Goal: Information Seeking & Learning: Learn about a topic

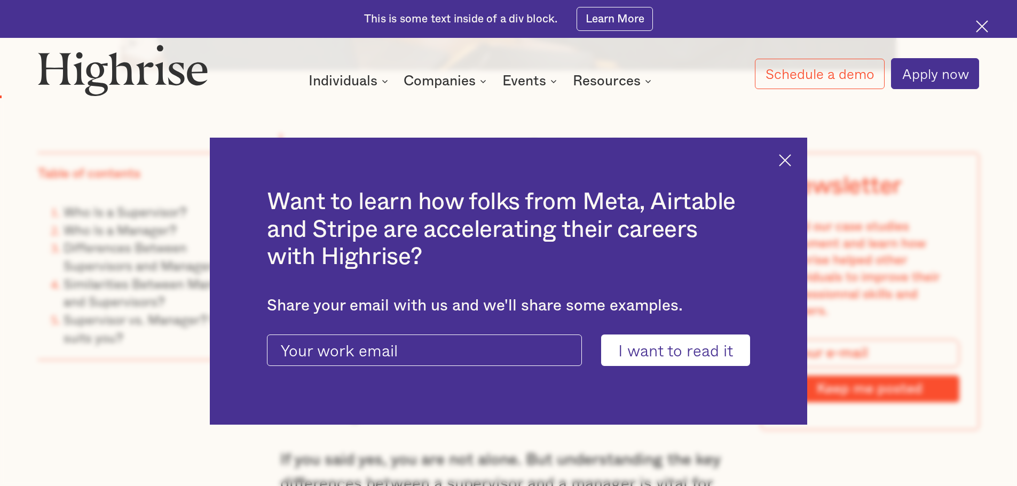
scroll to position [961, 0]
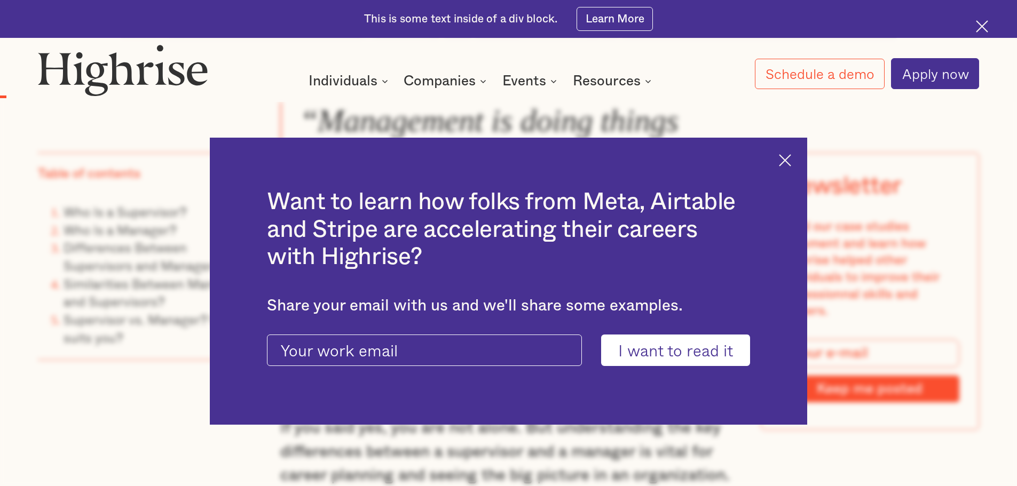
click at [791, 158] on img at bounding box center [785, 160] width 12 height 12
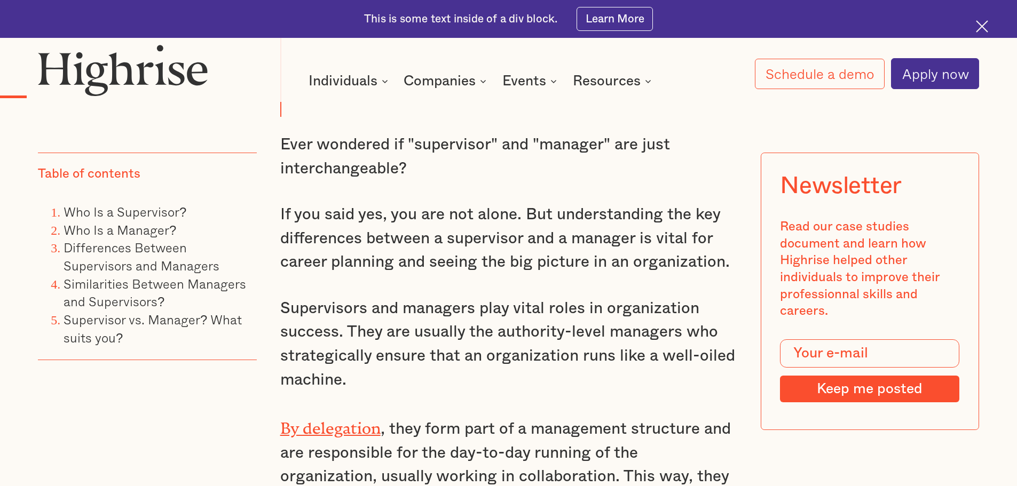
scroll to position [1228, 0]
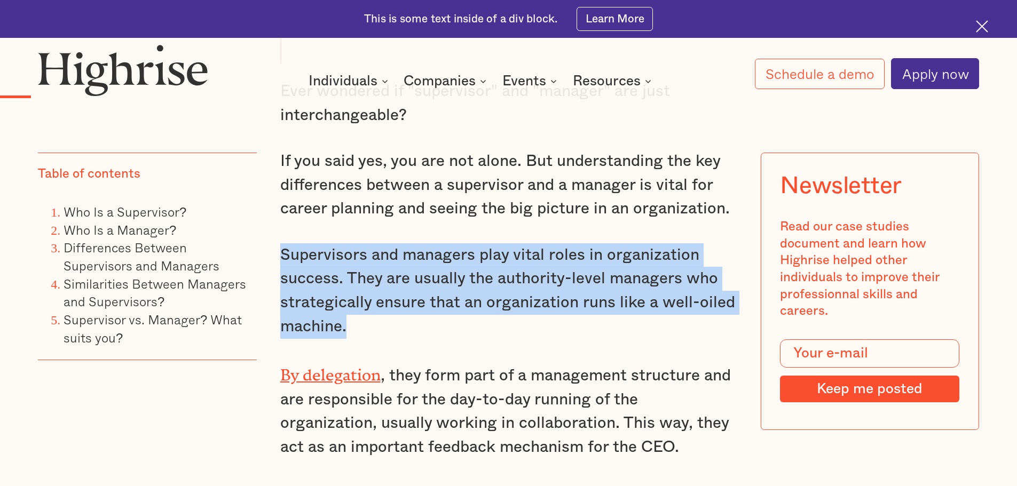
drag, startPoint x: 282, startPoint y: 224, endPoint x: 348, endPoint y: 271, distance: 81.2
click at [356, 301] on p "Supervisors and managers play vital roles in organization success. They are usu…" at bounding box center [508, 291] width 457 height 96
copy p "Supervisors and managers play vital roles in organization success. They are usu…"
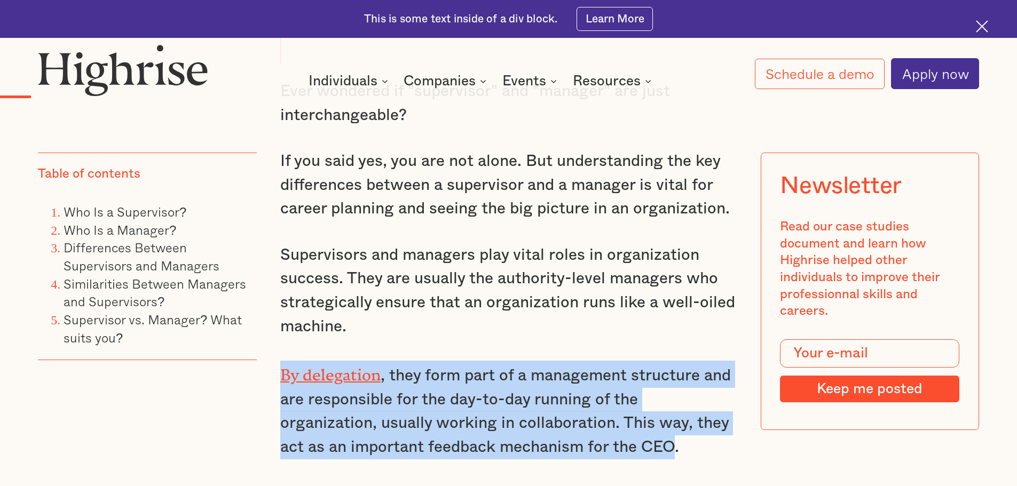
drag, startPoint x: 604, startPoint y: 418, endPoint x: 279, endPoint y: 342, distance: 334.4
click at [280, 361] on p "By delegation , they form part of a management structure and are responsible fo…" at bounding box center [508, 410] width 457 height 99
copy p "By delegation , they form part of a management structure and are responsible fo…"
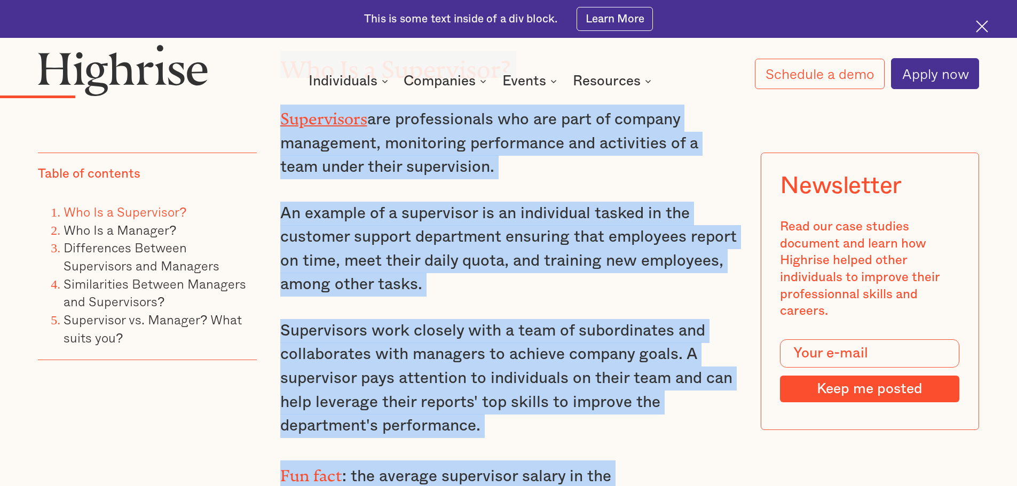
scroll to position [1698, 0]
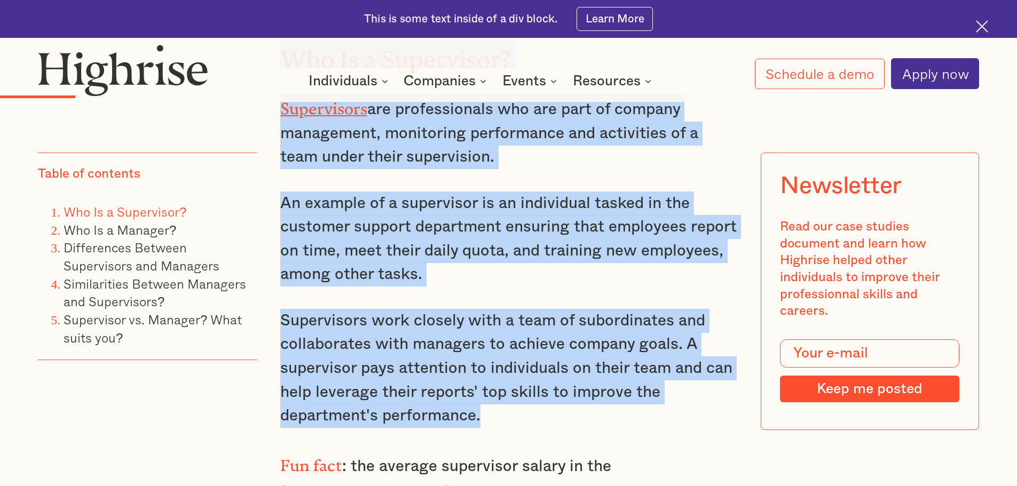
drag, startPoint x: 283, startPoint y: 164, endPoint x: 564, endPoint y: 379, distance: 353.8
copy div "Who Is a Supervisor? Supervisors are professionals who are part of company mana…"
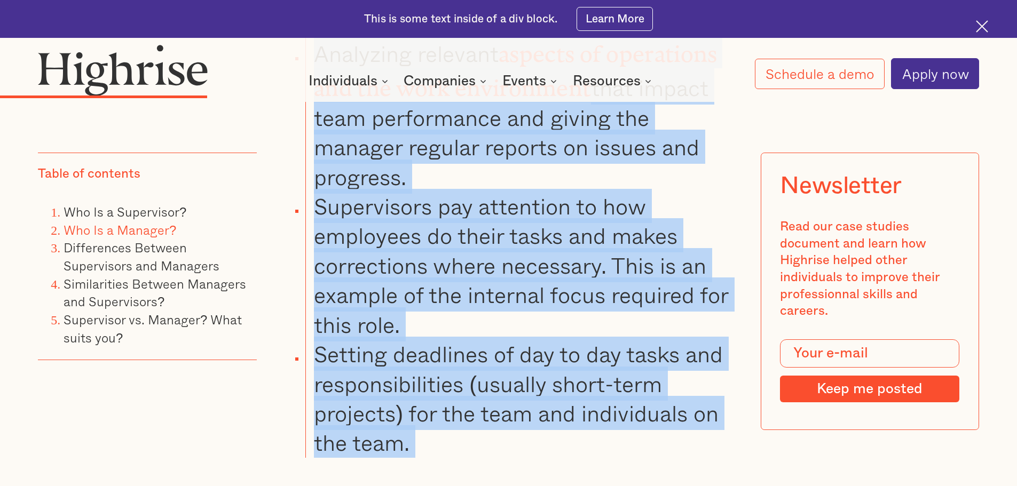
scroll to position [3145, 0]
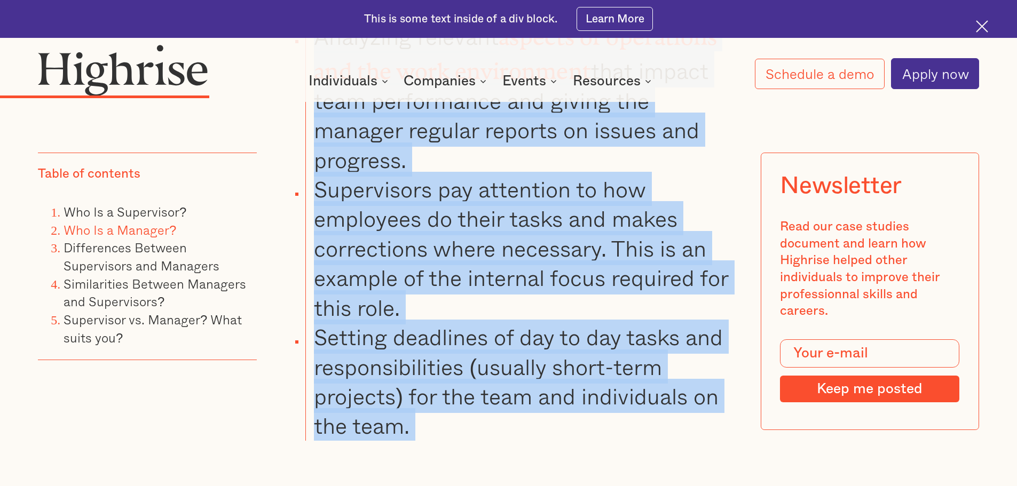
drag, startPoint x: 279, startPoint y: 258, endPoint x: 544, endPoint y: 380, distance: 291.2
copy div "Supervisor responsibilities can include: Implementing decisions and plans from …"
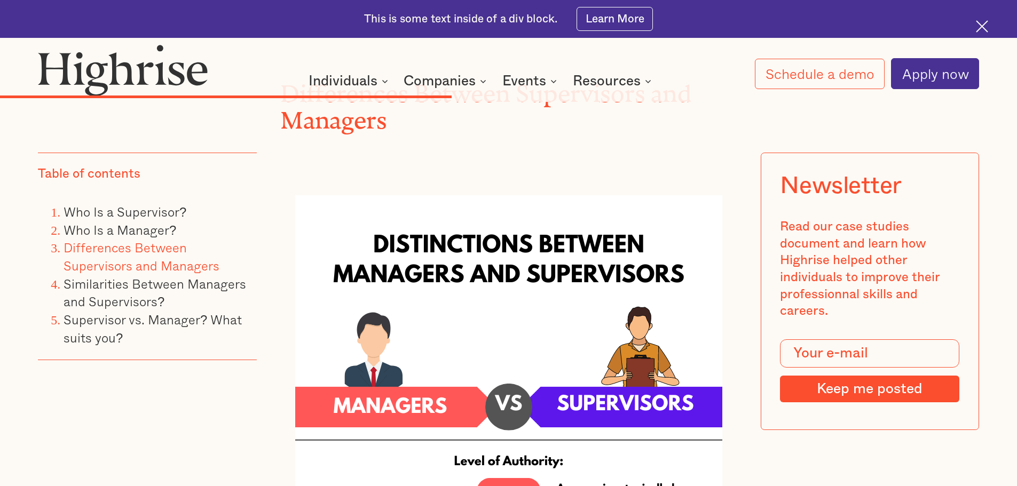
scroll to position [6188, 0]
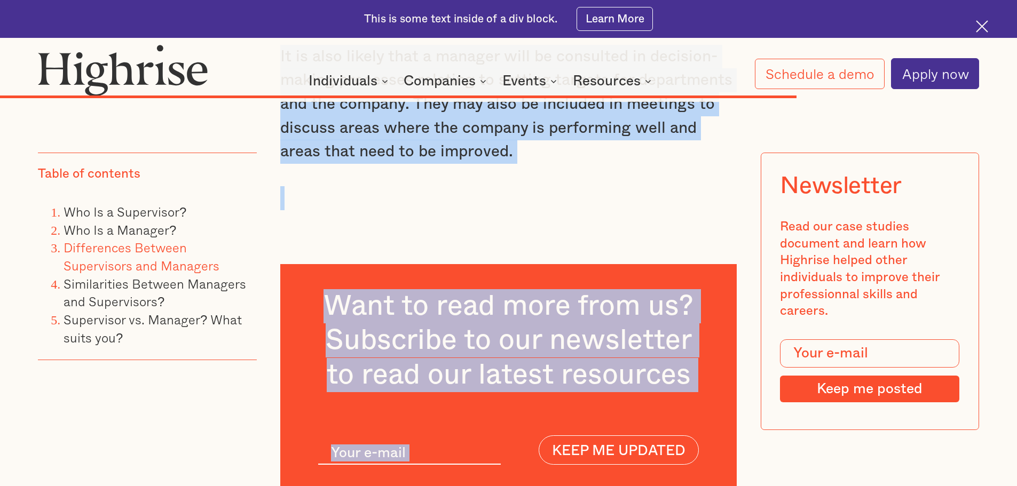
scroll to position [10219, 0]
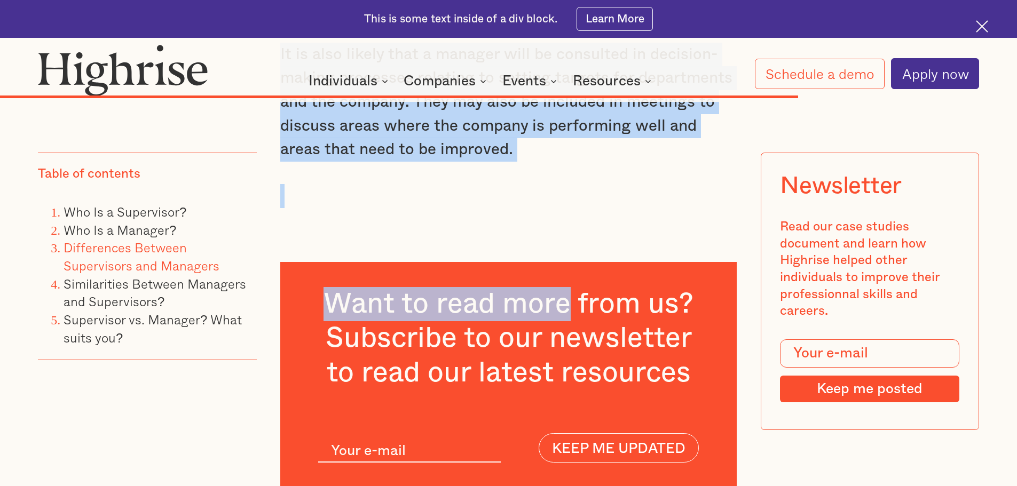
drag, startPoint x: 279, startPoint y: 329, endPoint x: 564, endPoint y: 105, distance: 363.1
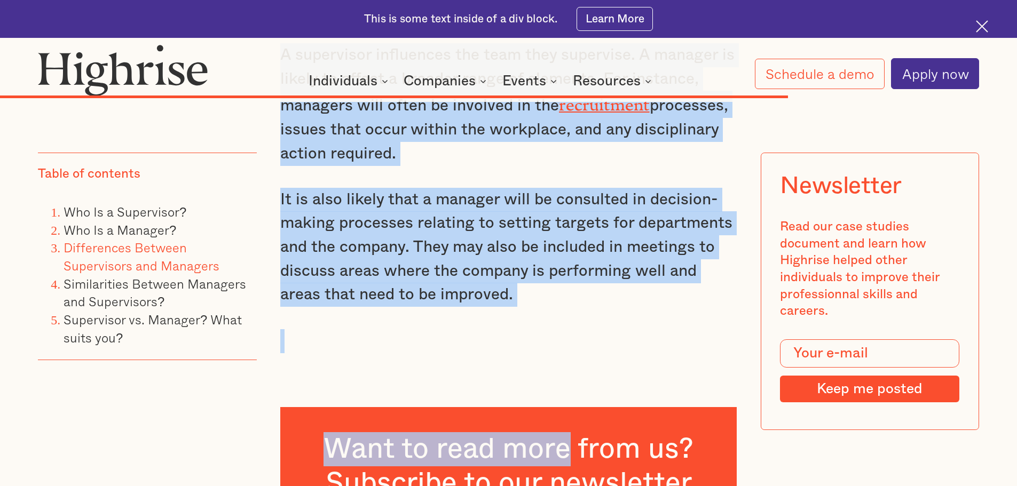
scroll to position [10059, 0]
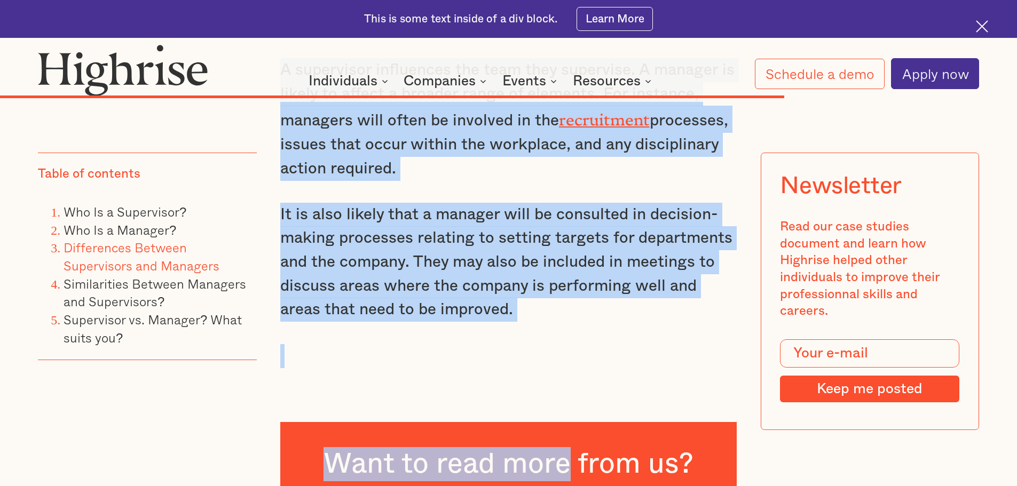
copy div "Supervisors and managers can have similarities, but distinct differences are ev…"
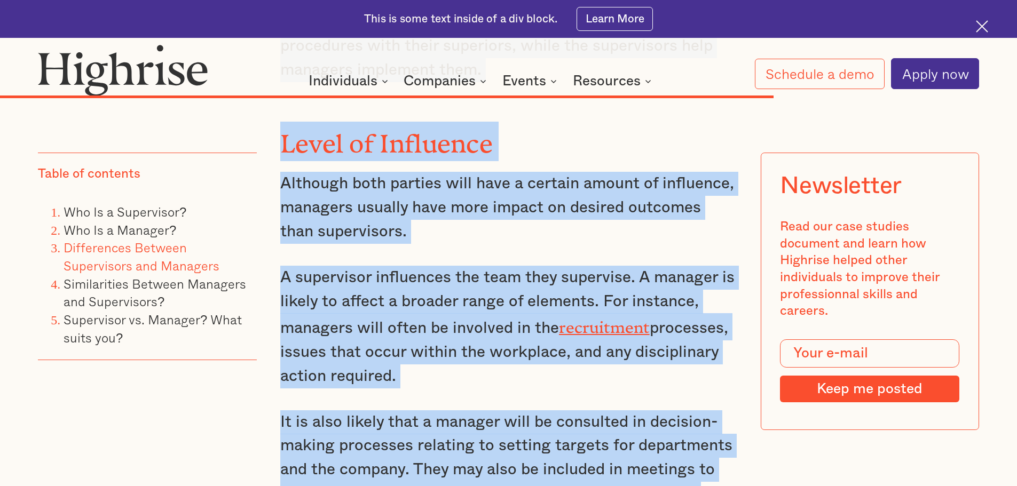
scroll to position [10006, 0]
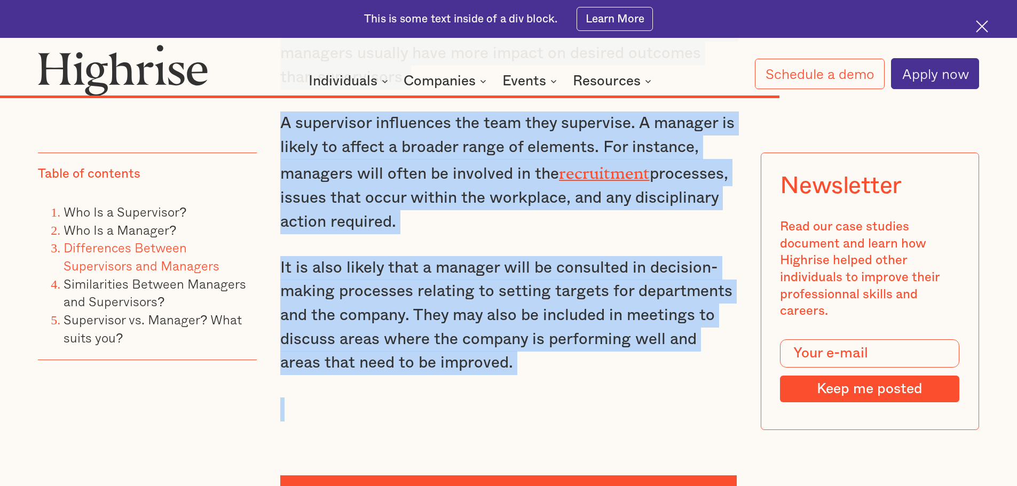
click at [551, 398] on p "‍" at bounding box center [508, 410] width 457 height 24
